Goal: Entertainment & Leisure: Consume media (video, audio)

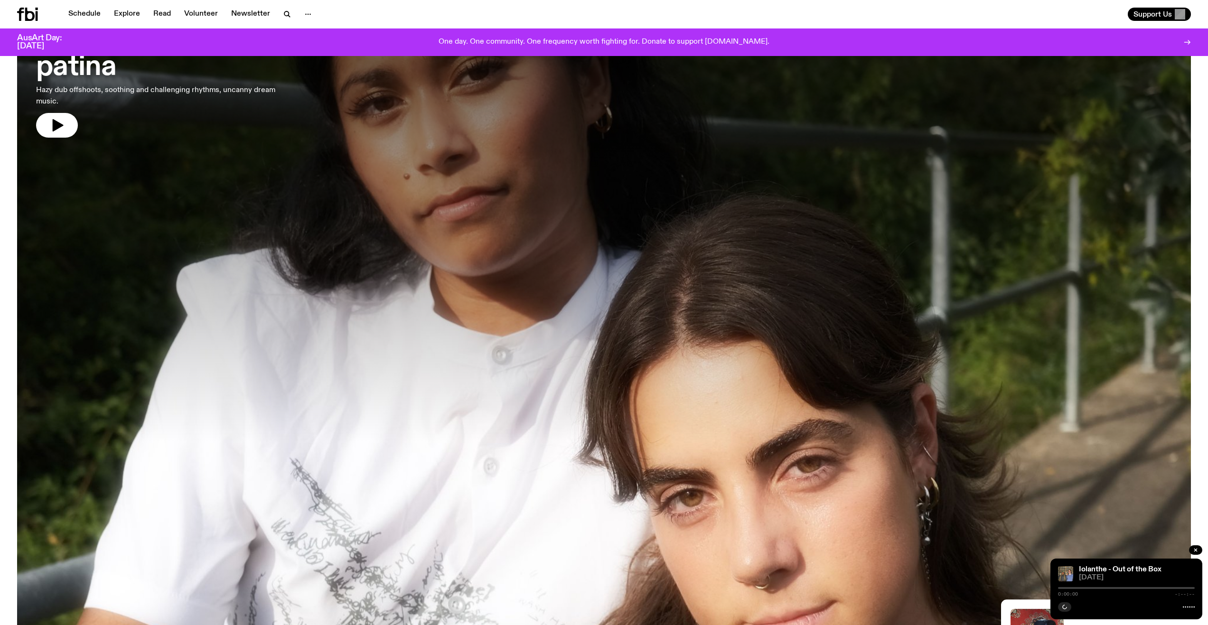
scroll to position [42, 0]
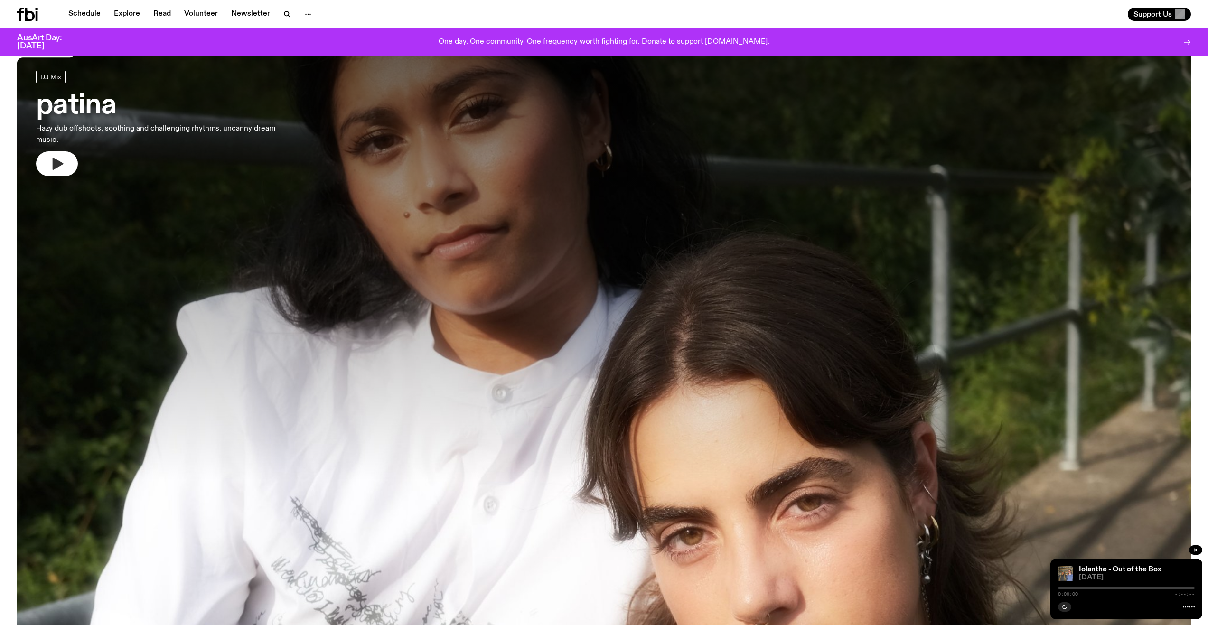
click at [55, 161] on icon "button" at bounding box center [58, 164] width 11 height 12
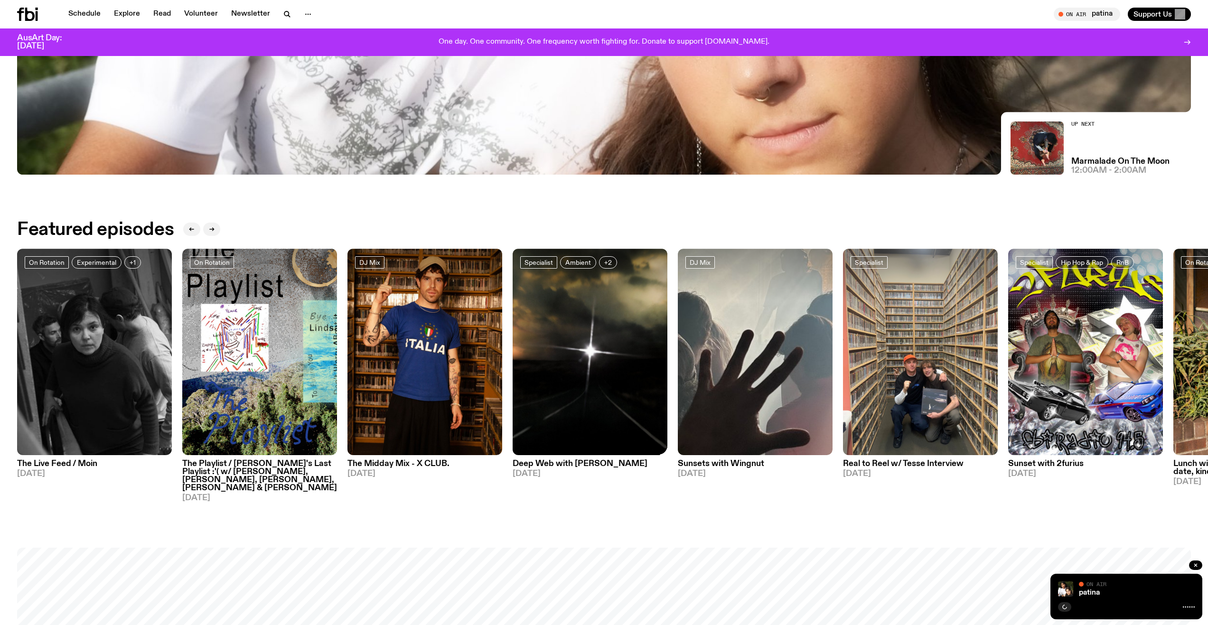
scroll to position [612, 0]
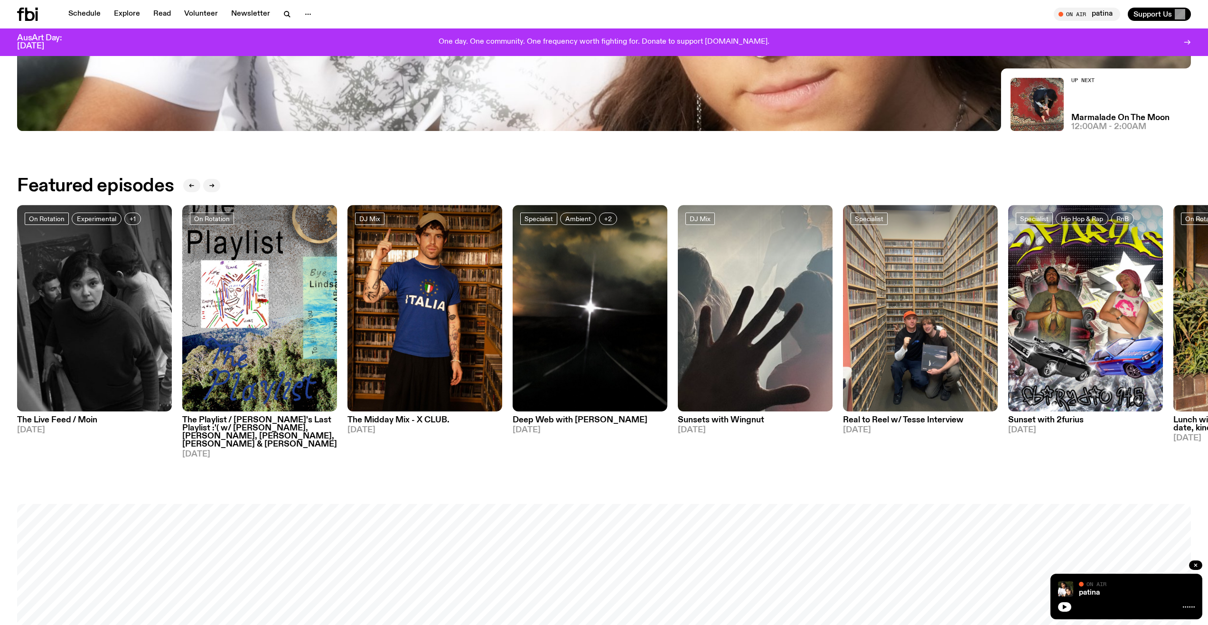
click at [593, 421] on h3 "Deep Web with [PERSON_NAME]" at bounding box center [590, 420] width 155 height 8
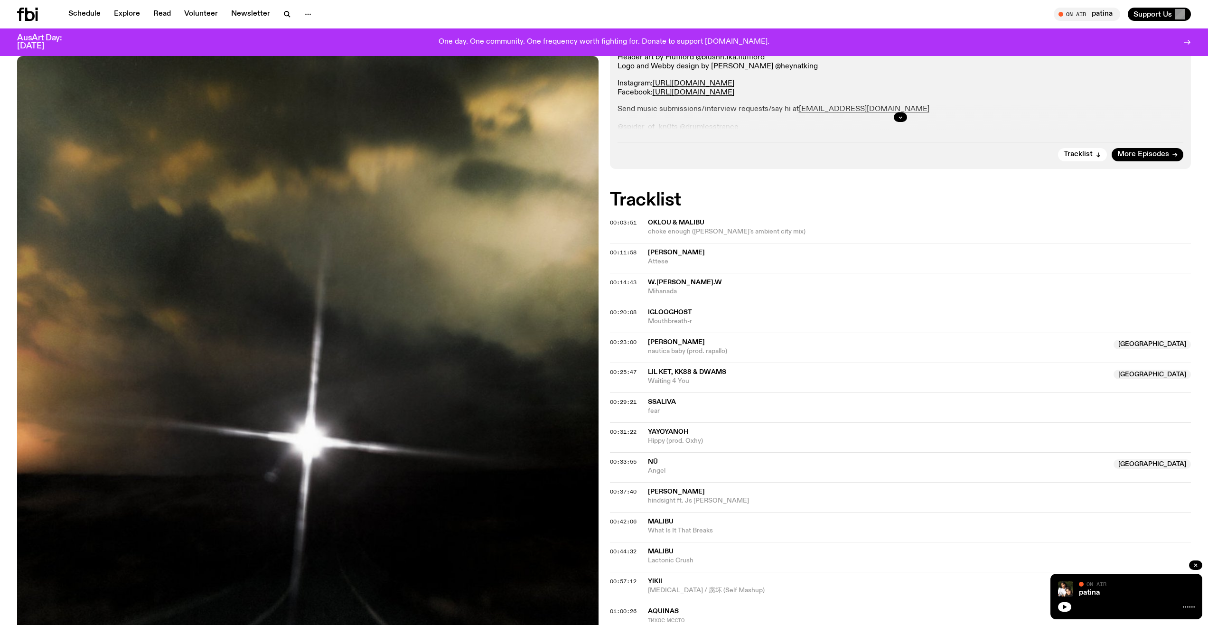
scroll to position [235, 0]
click at [1061, 607] on button "button" at bounding box center [1064, 606] width 13 height 9
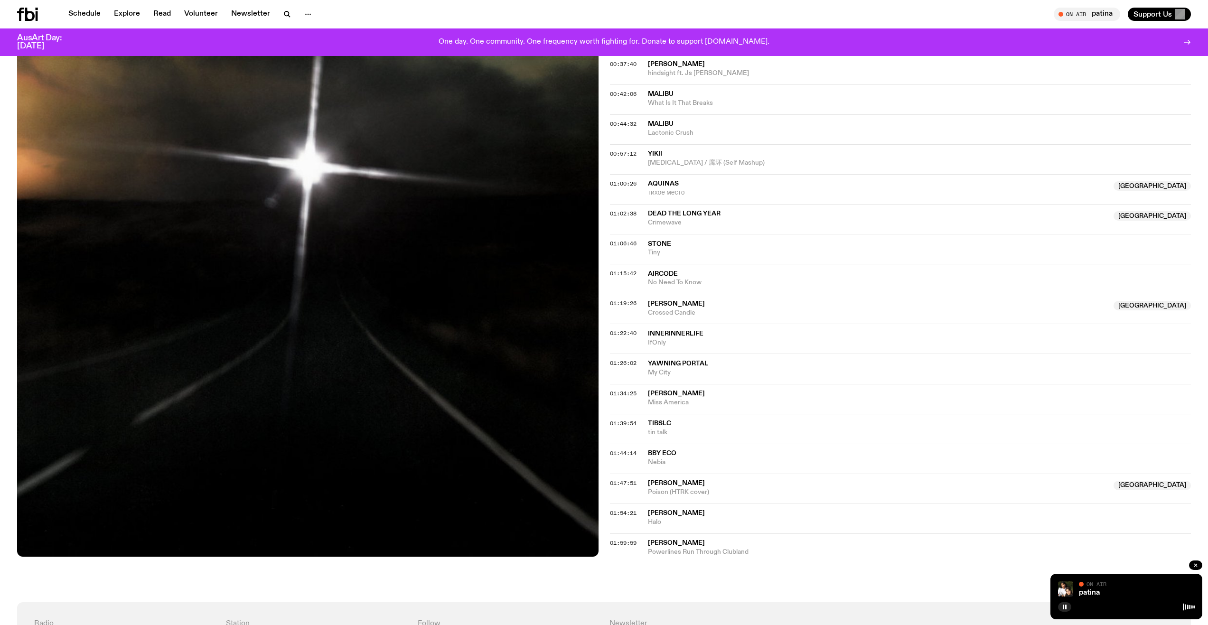
scroll to position [662, 0]
click at [724, 550] on span "Powerlines Run Through Clubland" at bounding box center [920, 550] width 544 height 9
click at [621, 542] on span "01:59:59" at bounding box center [623, 542] width 27 height 8
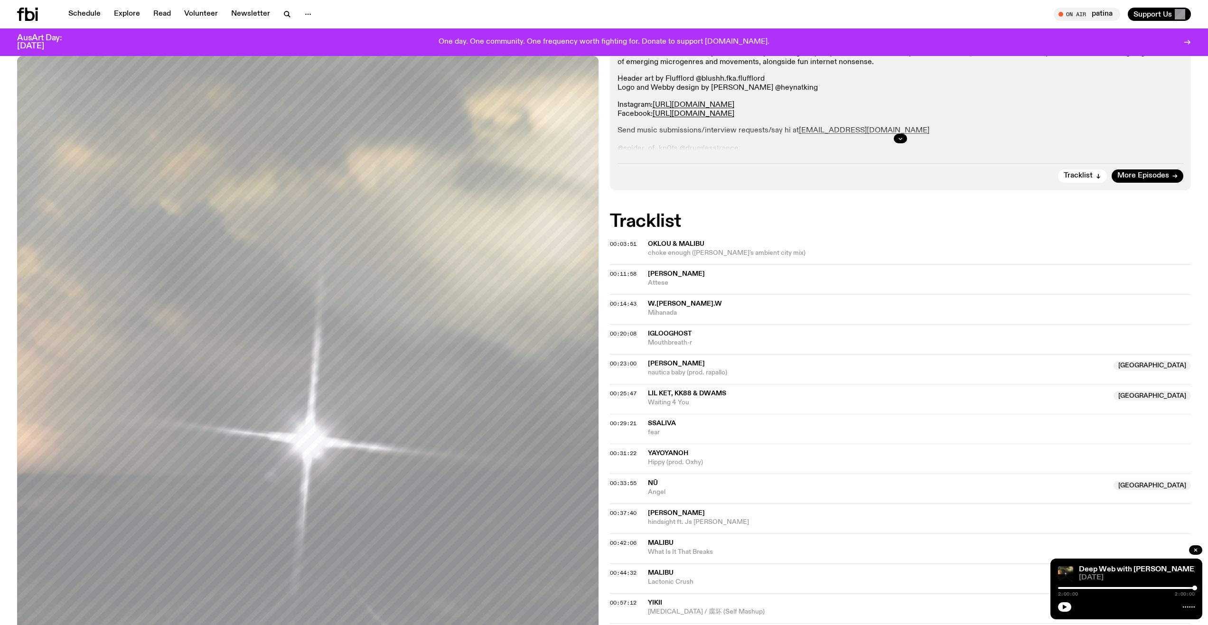
scroll to position [92, 0]
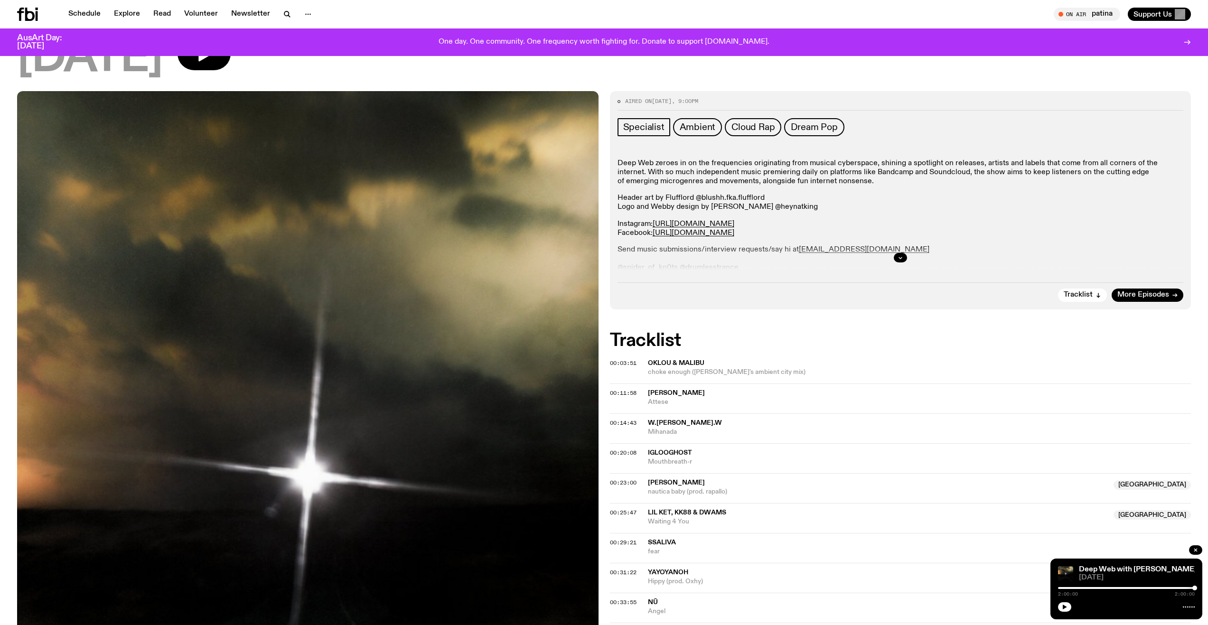
click at [1191, 587] on div "2:00:00 2:00:00" at bounding box center [1126, 590] width 137 height 11
click at [1192, 587] on div at bounding box center [1126, 588] width 137 height 2
click at [1064, 604] on button "button" at bounding box center [1064, 606] width 13 height 9
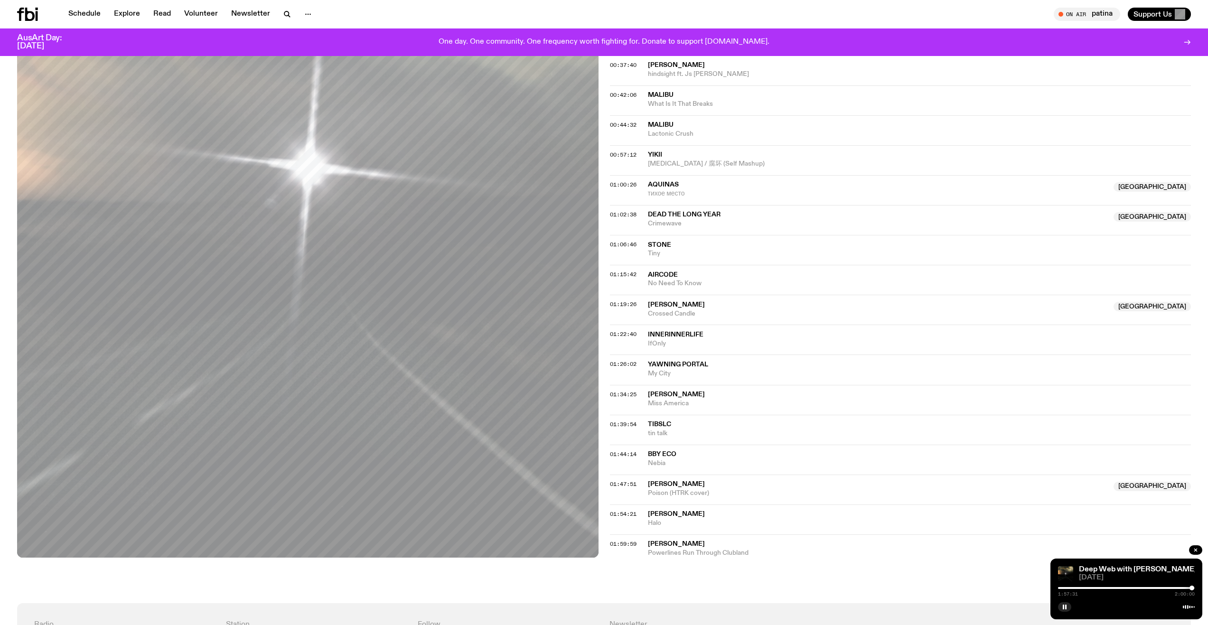
scroll to position [662, 0]
